Goal: Transaction & Acquisition: Purchase product/service

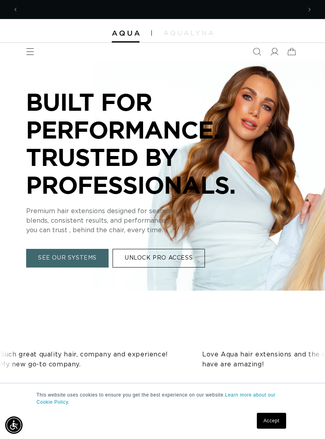
scroll to position [0, 567]
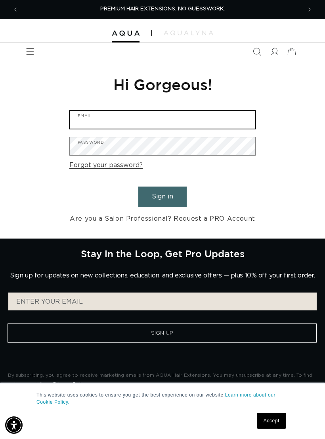
click at [190, 123] on input "Email" at bounding box center [163, 120] width 186 height 18
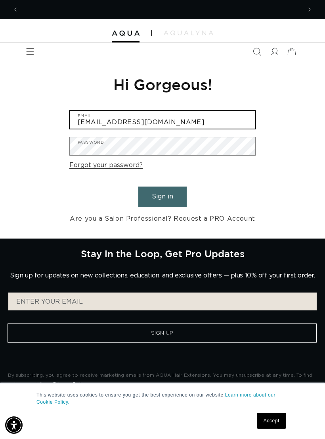
scroll to position [0, 283]
type input "hairstylesbyhaley@gmail.com"
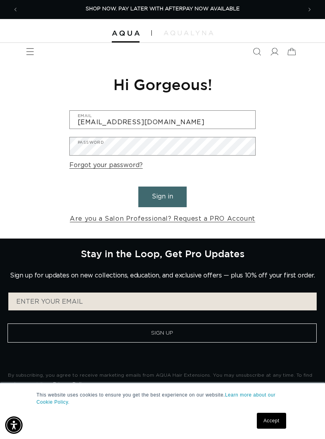
click at [192, 133] on form "hairstylesbyhaley@gmail.com Email Password Forgot your password? Sign in Are yo…" at bounding box center [162, 167] width 186 height 114
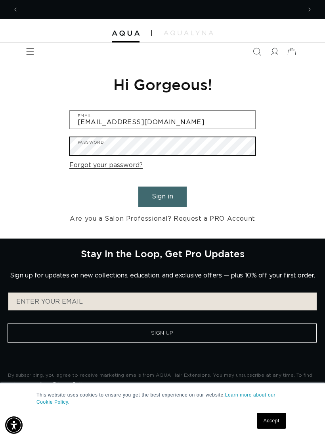
scroll to position [0, 0]
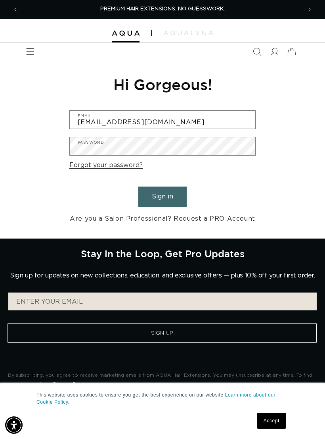
click at [169, 191] on button "Sign in" at bounding box center [162, 196] width 48 height 20
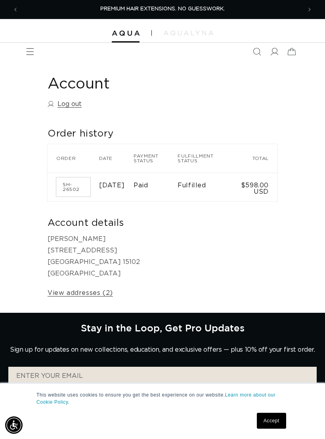
click at [59, 290] on link "View addresses (2)" at bounding box center [80, 293] width 65 height 12
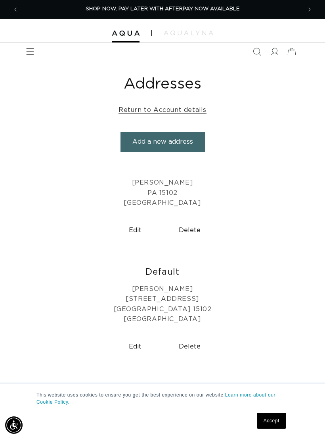
click at [29, 54] on icon "Menu" at bounding box center [30, 52] width 8 height 8
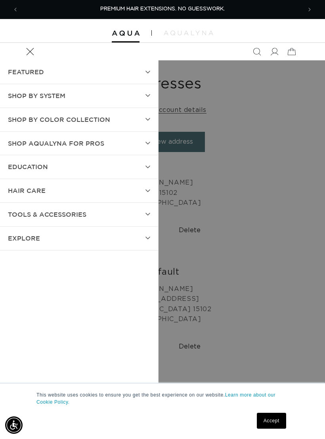
click at [12, 209] on span "TOOLS & ACCESSORIES" at bounding box center [47, 215] width 79 height 12
click at [19, 213] on span "TOOLS & ACCESSORIES" at bounding box center [47, 215] width 79 height 12
click at [16, 96] on span "SHOP BY SYSTEM" at bounding box center [37, 96] width 58 height 12
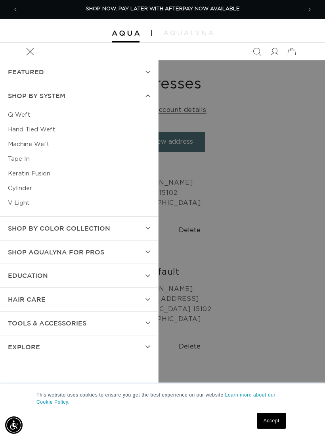
click at [110, 75] on summary "FEATURED" at bounding box center [79, 71] width 158 height 23
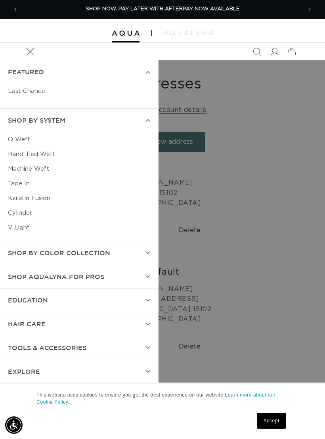
click at [35, 61] on summary "FEATURED" at bounding box center [79, 71] width 158 height 23
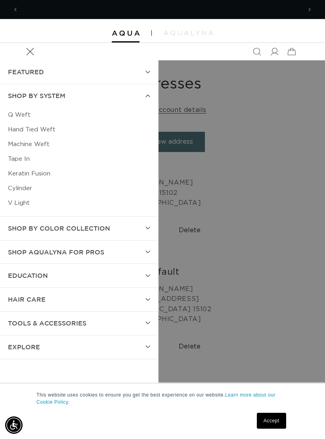
scroll to position [0, 567]
click at [13, 226] on span "Shop by Color Collection" at bounding box center [59, 229] width 102 height 12
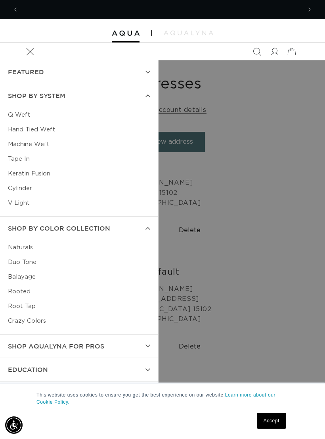
scroll to position [0, 0]
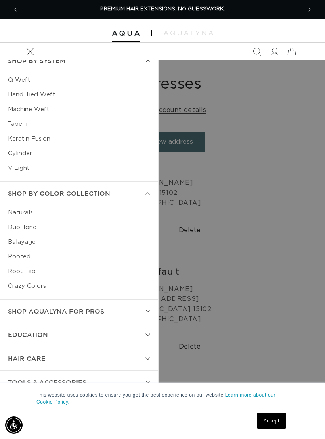
click at [22, 309] on span "Shop AquaLyna for Pros" at bounding box center [56, 312] width 96 height 12
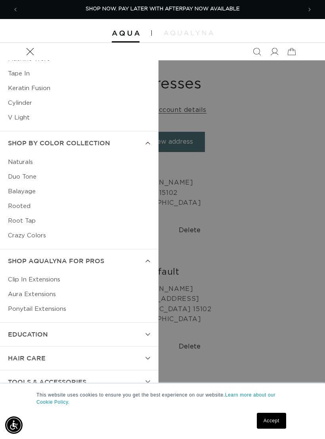
scroll to position [85, 0]
click at [18, 279] on link "Clip In Extensions" at bounding box center [79, 280] width 142 height 15
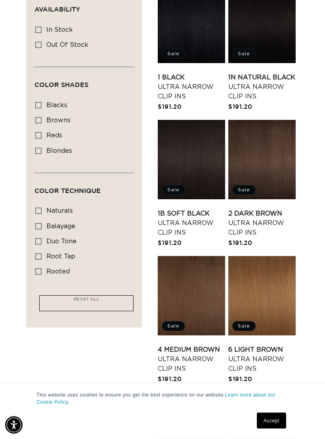
scroll to position [228, 0]
click at [35, 208] on input "naturals naturals (12 products)" at bounding box center [38, 211] width 6 height 6
checkbox input "true"
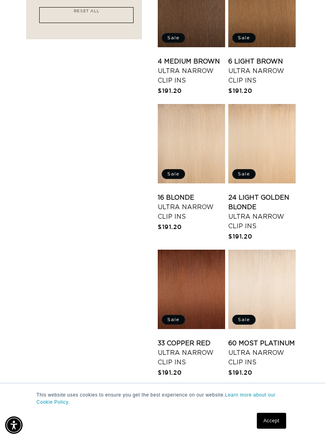
scroll to position [0, 567]
click at [275, 193] on link "24 Light Golden Blonde Ultra Narrow Clip Ins" at bounding box center [262, 212] width 67 height 38
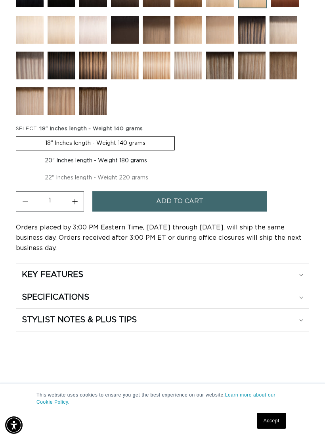
scroll to position [662, 0]
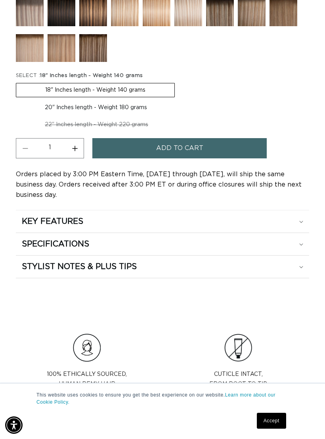
click at [239, 158] on button "Add to cart" at bounding box center [179, 148] width 175 height 20
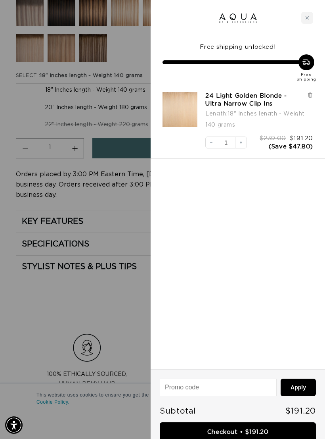
scroll to position [0, 0]
click at [275, 428] on link "Checkout • $191.20" at bounding box center [238, 432] width 156 height 20
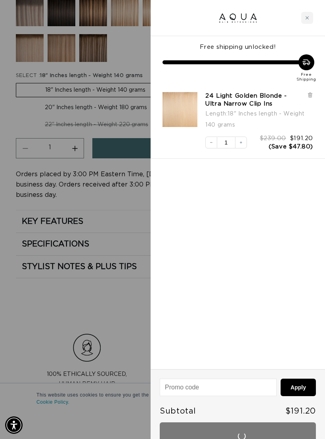
scroll to position [674, 0]
